Goal: Navigation & Orientation: Find specific page/section

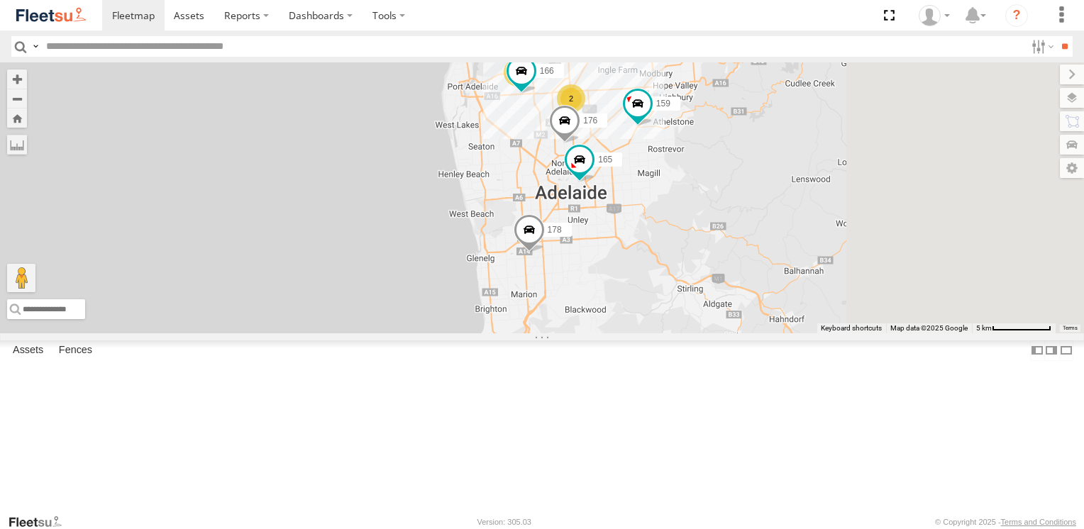
drag, startPoint x: 670, startPoint y: 370, endPoint x: 603, endPoint y: 246, distance: 141.0
click at [581, 242] on div "177 172 391 178 159 2 4 4 176 166 165" at bounding box center [542, 197] width 1084 height 270
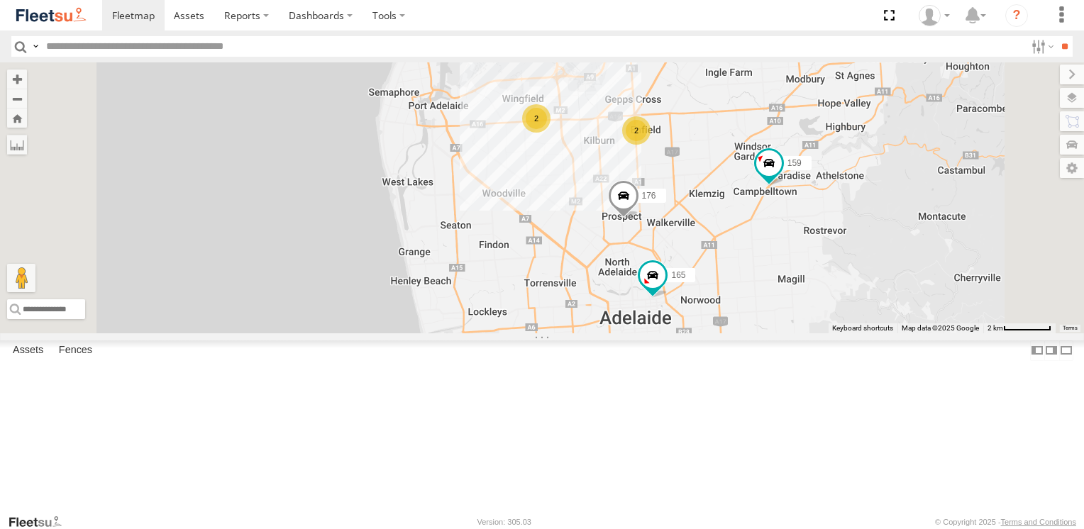
drag, startPoint x: 673, startPoint y: 229, endPoint x: 681, endPoint y: 381, distance: 152.8
click at [681, 333] on div "177 172 391 178 159 176 165 2 2" at bounding box center [542, 197] width 1084 height 270
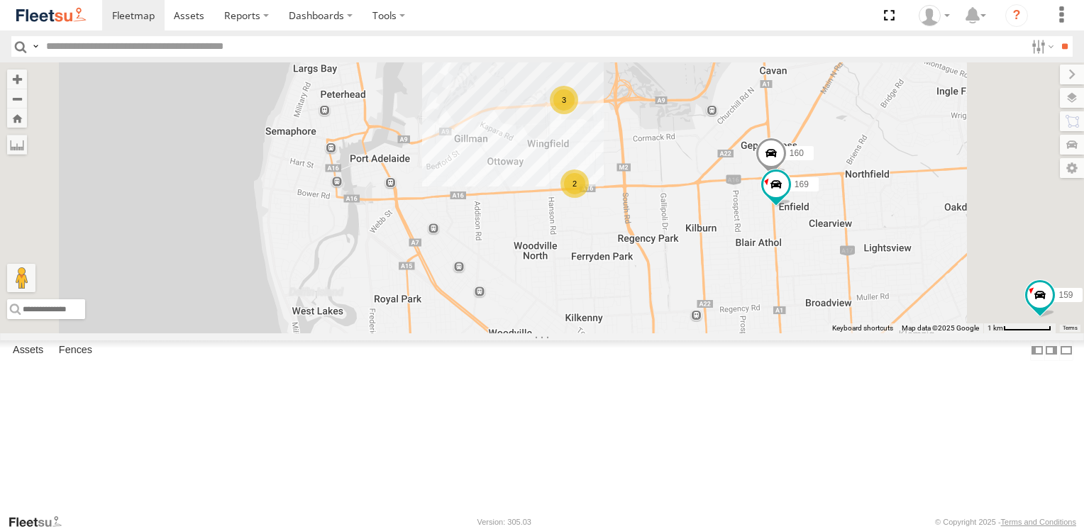
drag, startPoint x: 670, startPoint y: 186, endPoint x: 679, endPoint y: 325, distance: 139.4
click at [679, 326] on div "177 172 391 178 159 176 165 169 3 160 2" at bounding box center [542, 197] width 1084 height 270
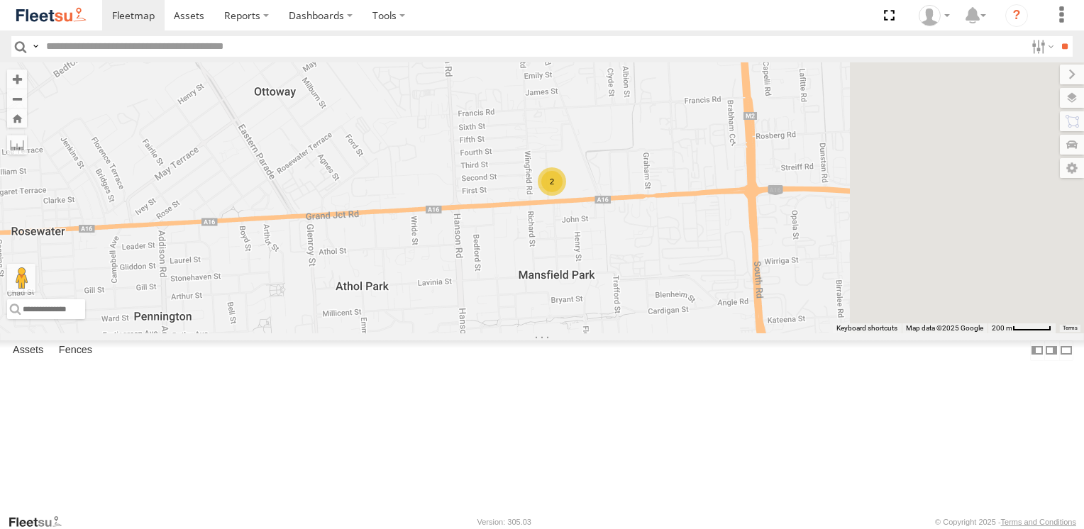
drag, startPoint x: 872, startPoint y: 340, endPoint x: 673, endPoint y: 342, distance: 198.7
click at [673, 333] on div "177 172 391 178 159 176 165 169 160 2" at bounding box center [542, 197] width 1084 height 270
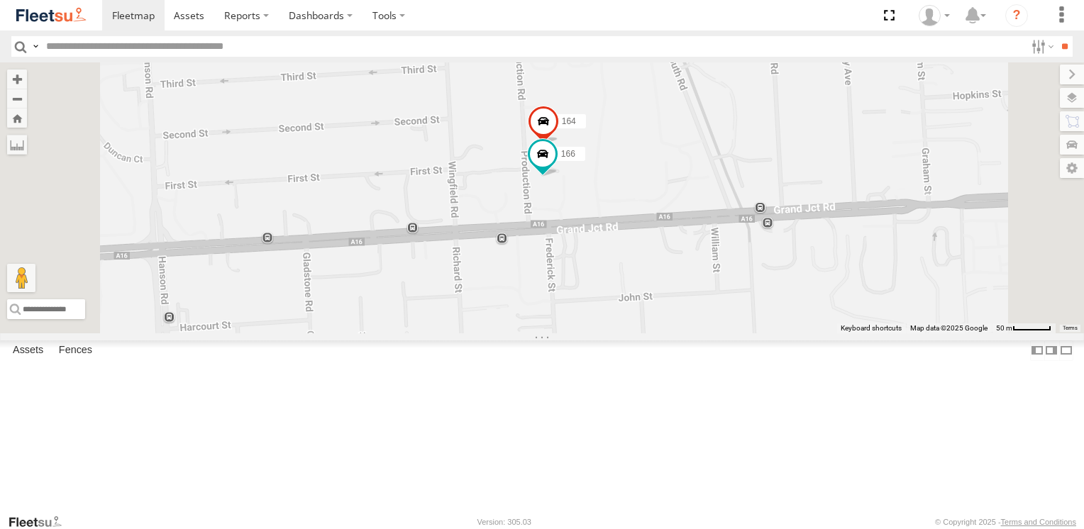
drag, startPoint x: 724, startPoint y: 282, endPoint x: 664, endPoint y: 375, distance: 110.8
click at [664, 333] on div "177 172 391 178 159 176 165 169 160 164 166" at bounding box center [542, 197] width 1084 height 270
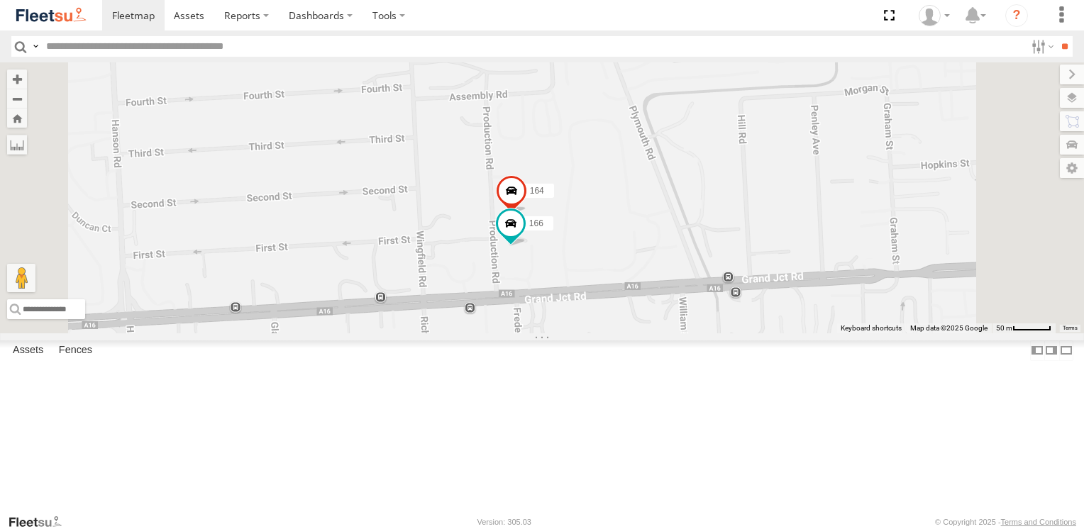
drag, startPoint x: 608, startPoint y: 267, endPoint x: 578, endPoint y: 336, distance: 75.4
click at [578, 333] on div "177 172 391 178 159 176 165 169 160 164 166" at bounding box center [542, 197] width 1084 height 270
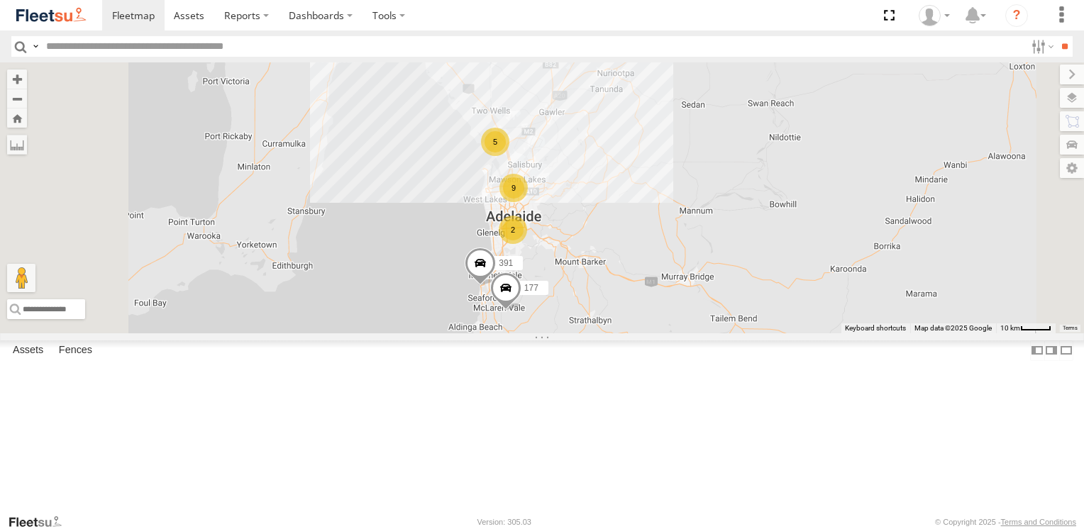
scroll to position [316, 0]
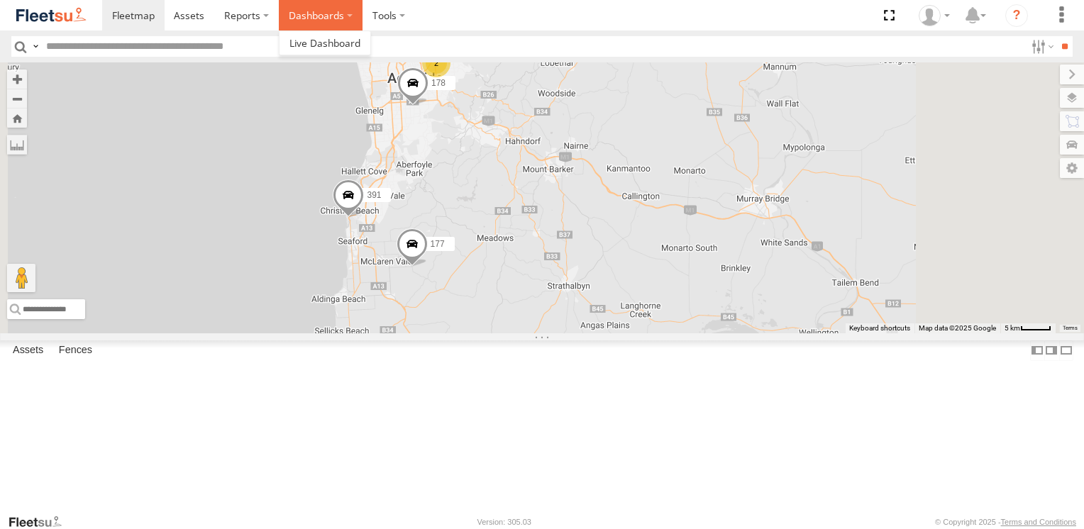
click at [335, 18] on label "Dashboards" at bounding box center [321, 15] width 84 height 31
click at [330, 40] on span at bounding box center [325, 42] width 71 height 13
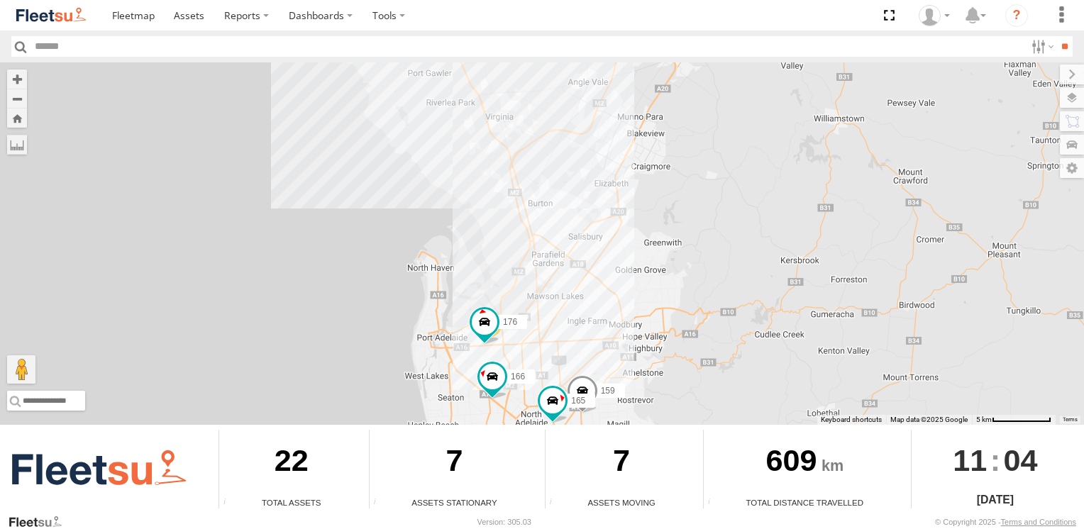
drag, startPoint x: 500, startPoint y: 141, endPoint x: 449, endPoint y: 405, distance: 268.8
click at [449, 405] on div "178 177 391 166 5 159 176 165" at bounding box center [542, 243] width 1084 height 363
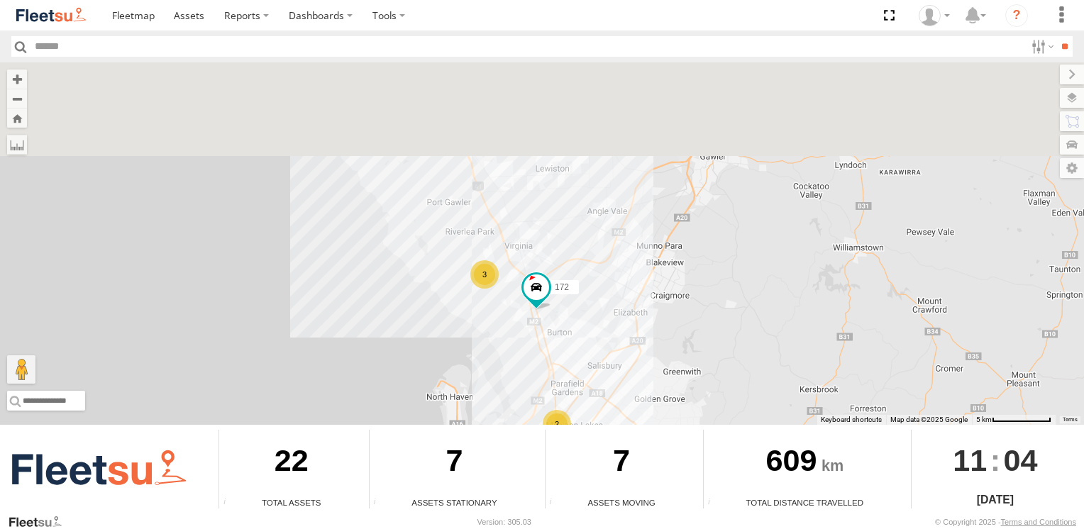
drag, startPoint x: 478, startPoint y: 231, endPoint x: 497, endPoint y: 345, distance: 115.2
click at [497, 345] on div "178 177 391 166 5 159 176 165 2 3 172" at bounding box center [542, 243] width 1084 height 363
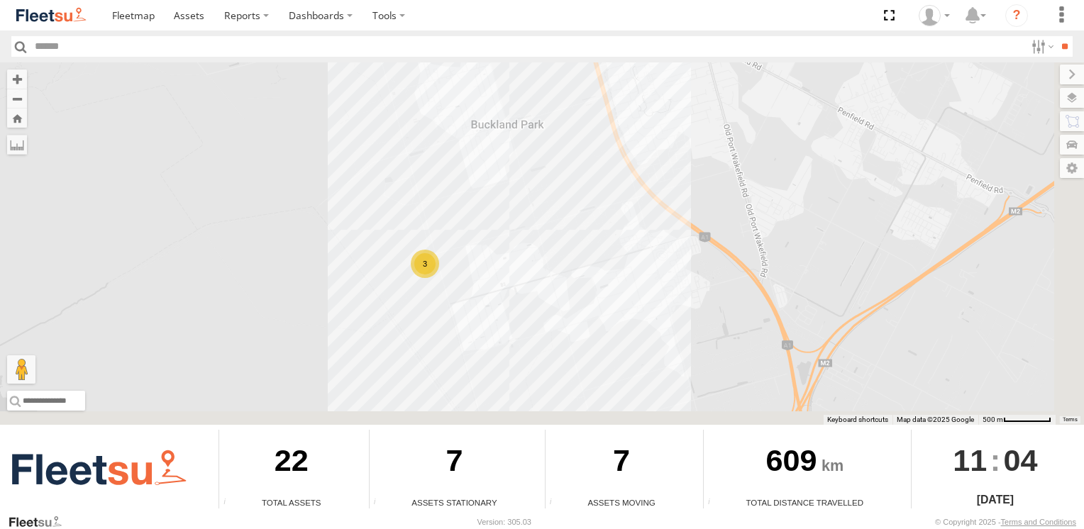
drag, startPoint x: 515, startPoint y: 326, endPoint x: 400, endPoint y: 146, distance: 213.4
click at [401, 147] on div "178 177 391 166 159 176 165 172 3" at bounding box center [542, 243] width 1084 height 363
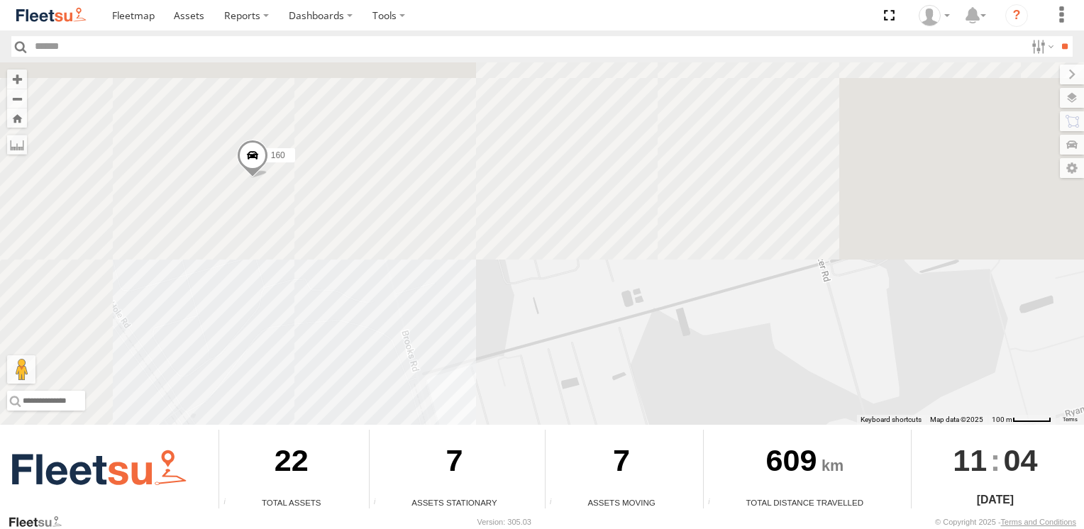
drag, startPoint x: 314, startPoint y: 224, endPoint x: 426, endPoint y: 394, distance: 203.5
click at [423, 400] on div "178 177 391 166 159 176 165 172 160" at bounding box center [542, 243] width 1084 height 363
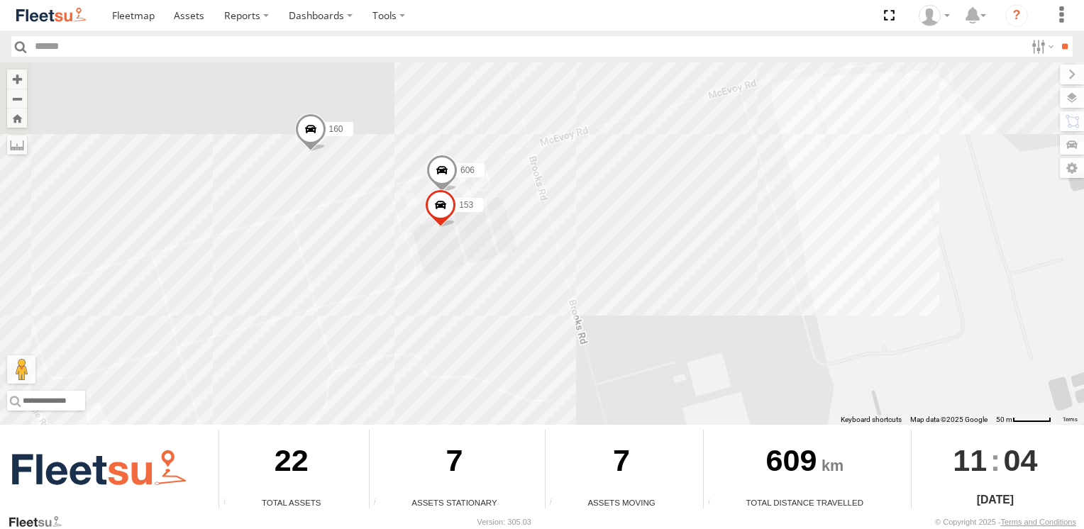
drag, startPoint x: 456, startPoint y: 280, endPoint x: 654, endPoint y: 302, distance: 199.2
click at [622, 328] on div "178 177 391 166 159 176 165 172 160 153 606" at bounding box center [542, 243] width 1084 height 363
click at [647, 306] on div "178 177 391 166 159 176 165 172 160 153 606" at bounding box center [542, 243] width 1084 height 363
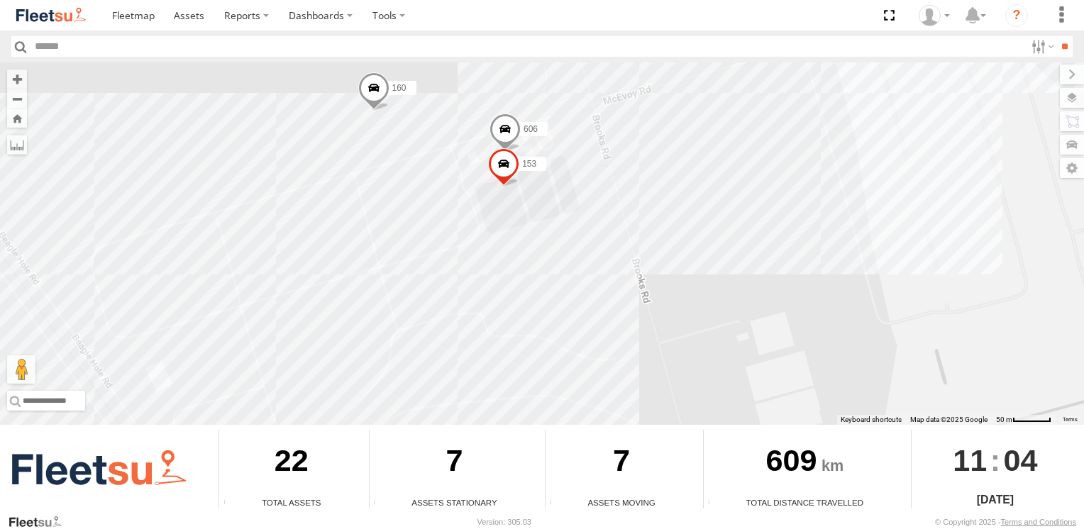
drag, startPoint x: 654, startPoint y: 302, endPoint x: 686, endPoint y: 286, distance: 34.9
click at [686, 286] on div "178 177 391 166 159 176 165 172 160 153 606" at bounding box center [542, 243] width 1084 height 363
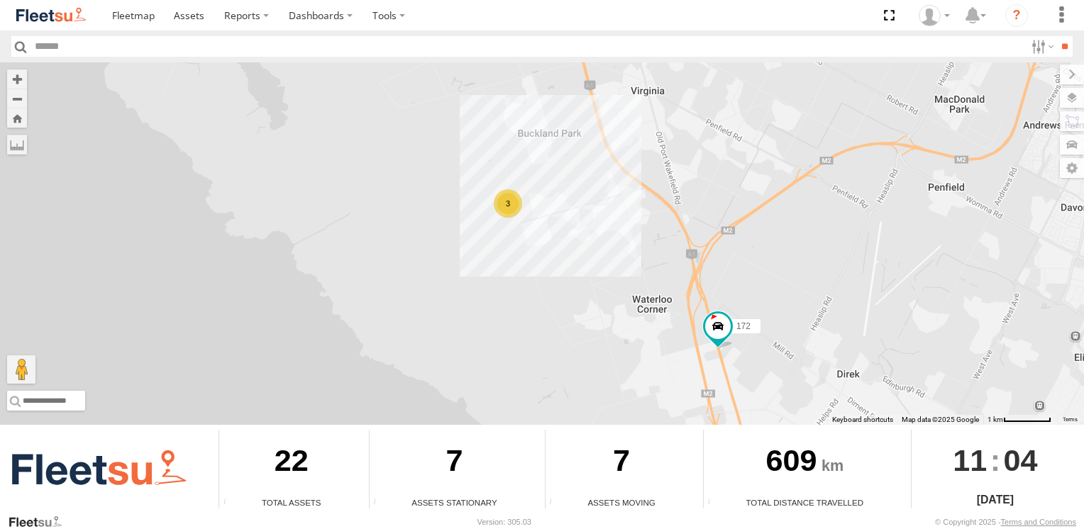
drag, startPoint x: 719, startPoint y: 321, endPoint x: 457, endPoint y: 216, distance: 282.2
click at [457, 218] on div "178 177 391 166 159 176 165 172 3" at bounding box center [542, 243] width 1084 height 363
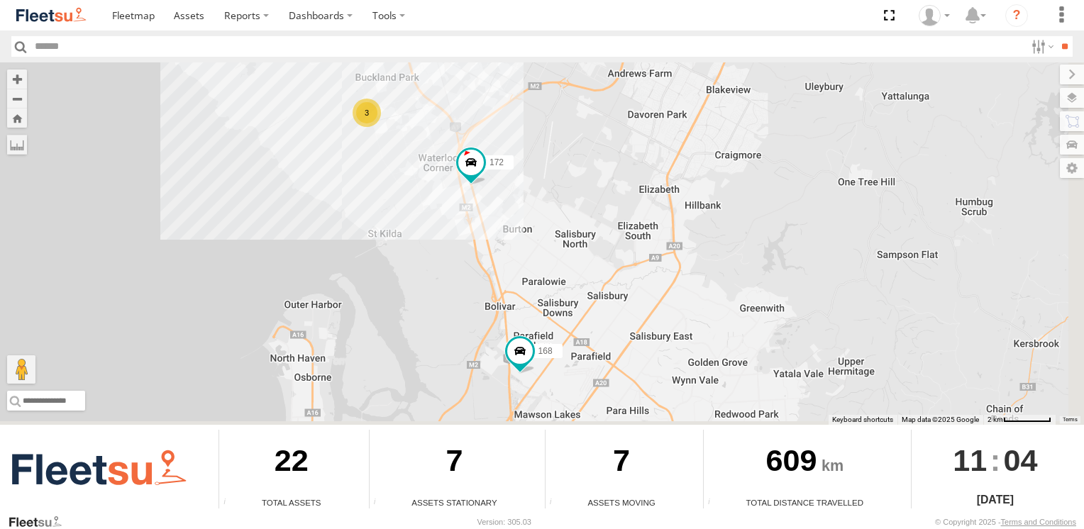
drag, startPoint x: 480, startPoint y: 309, endPoint x: 359, endPoint y: 178, distance: 177.8
click at [359, 179] on div "178 177 391 166 159 176 165 172 3 168" at bounding box center [542, 243] width 1084 height 363
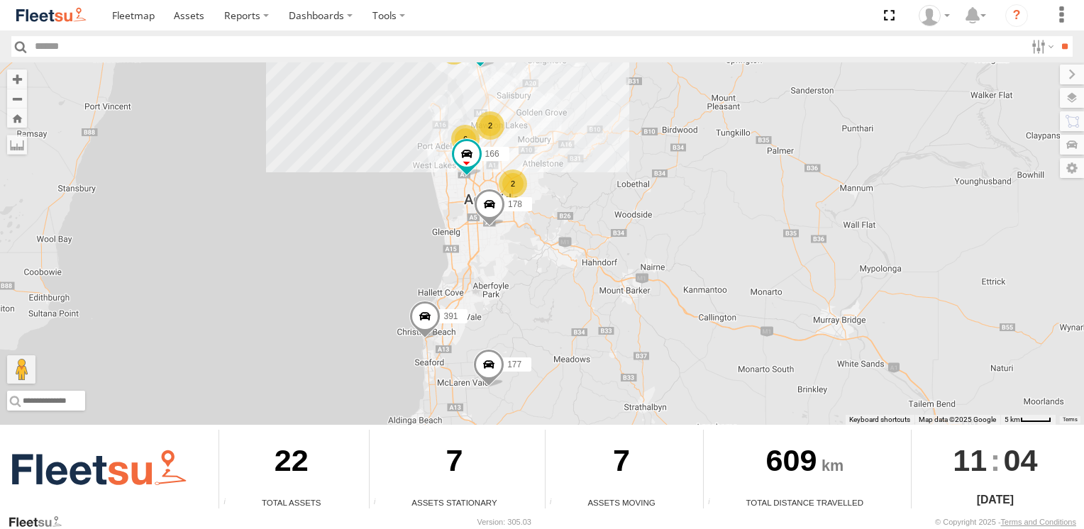
drag, startPoint x: 510, startPoint y: 304, endPoint x: 626, endPoint y: 224, distance: 141.0
click at [626, 224] on div "178 177 391 166 172 2 6 3 2" at bounding box center [542, 243] width 1084 height 363
